Goal: Find specific page/section: Find specific page/section

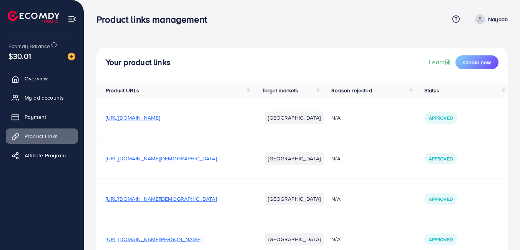
scroll to position [287, 0]
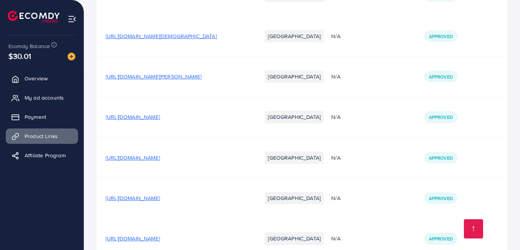
scroll to position [151, 0]
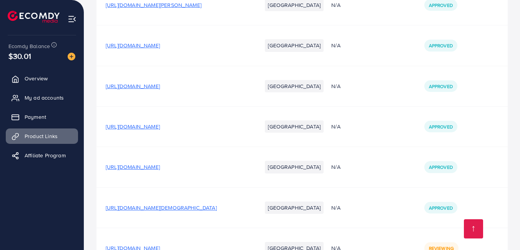
scroll to position [287, 0]
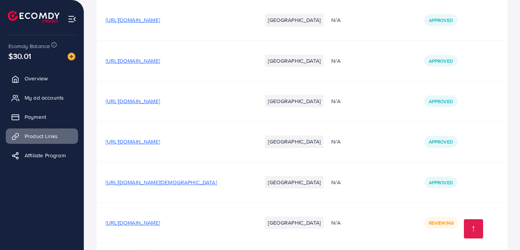
scroll to position [287, 0]
